Goal: Navigation & Orientation: Understand site structure

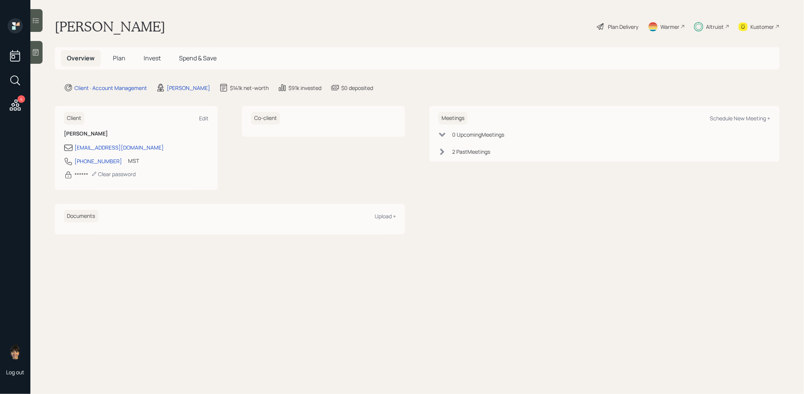
click at [117, 58] on span "Plan" at bounding box center [119, 58] width 13 height 8
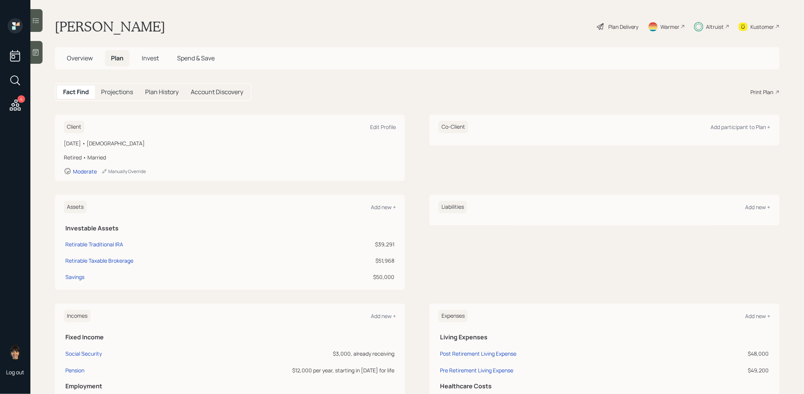
click at [152, 59] on span "Invest" at bounding box center [150, 58] width 17 height 8
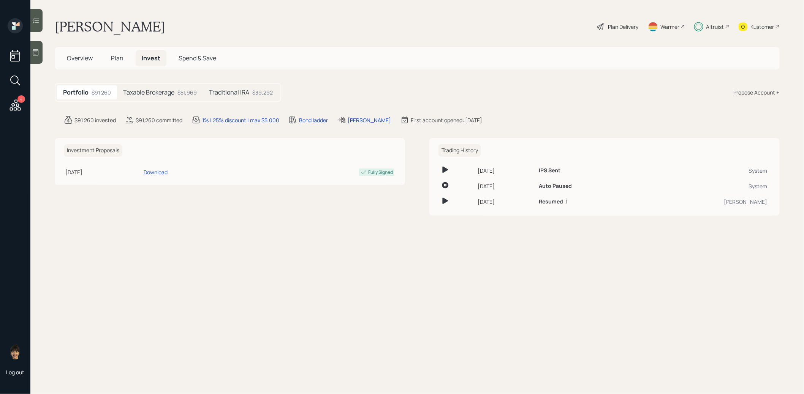
click at [197, 58] on span "Spend & Save" at bounding box center [198, 58] width 38 height 8
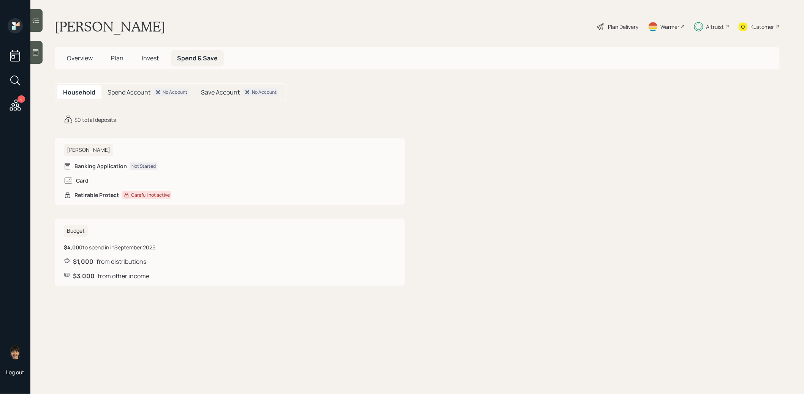
click at [116, 58] on span "Plan" at bounding box center [117, 58] width 13 height 8
